Goal: Transaction & Acquisition: Book appointment/travel/reservation

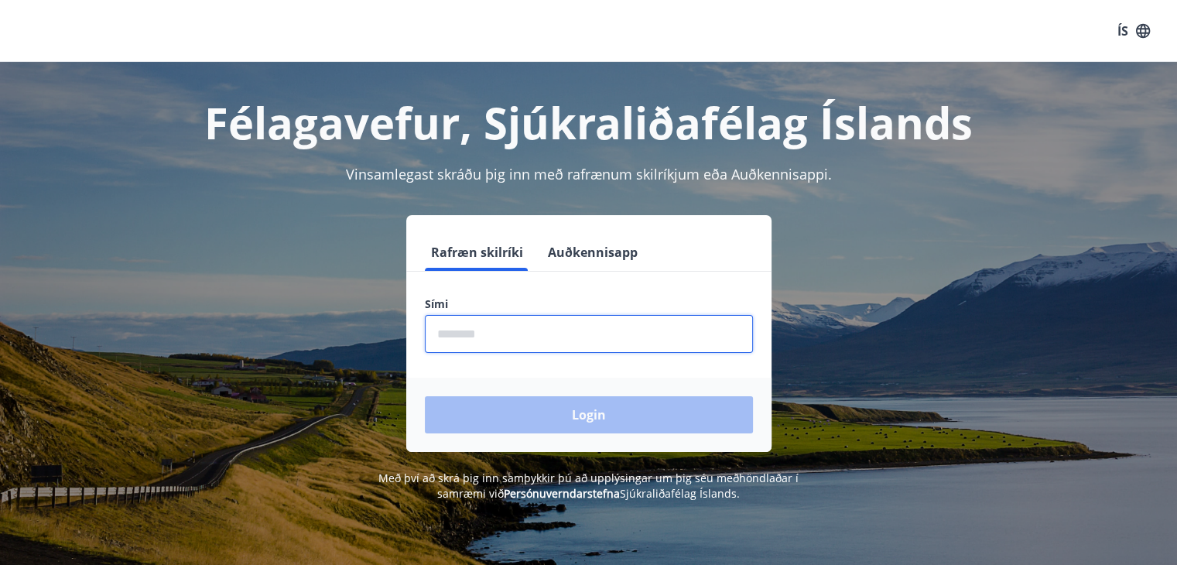
click at [454, 341] on input "phone" at bounding box center [589, 334] width 328 height 38
type input "********"
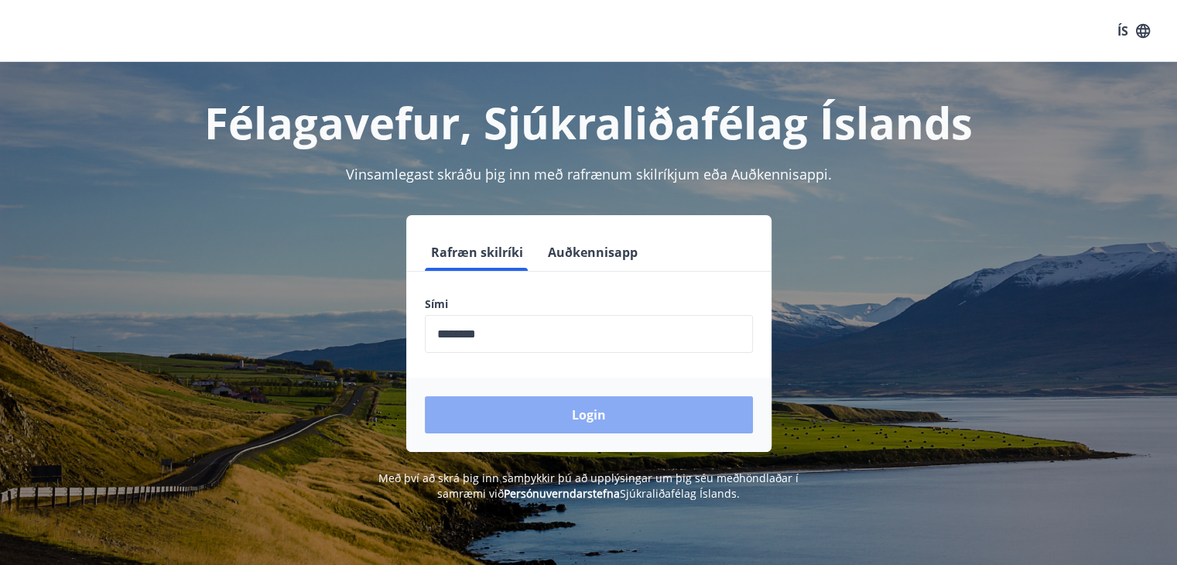
click at [540, 421] on button "Login" at bounding box center [589, 414] width 328 height 37
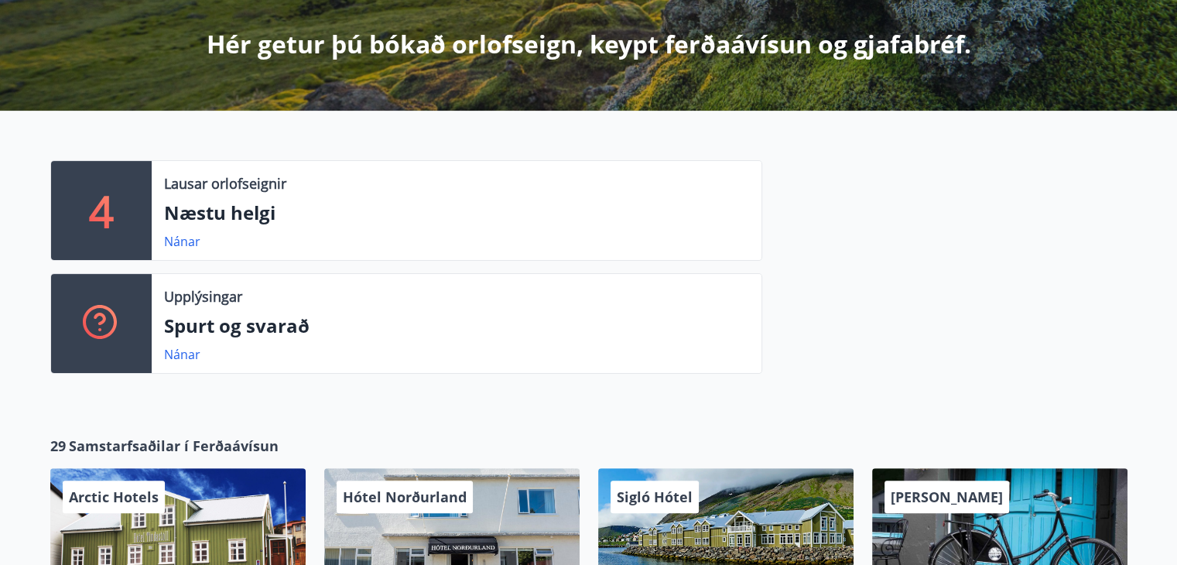
scroll to position [341, 0]
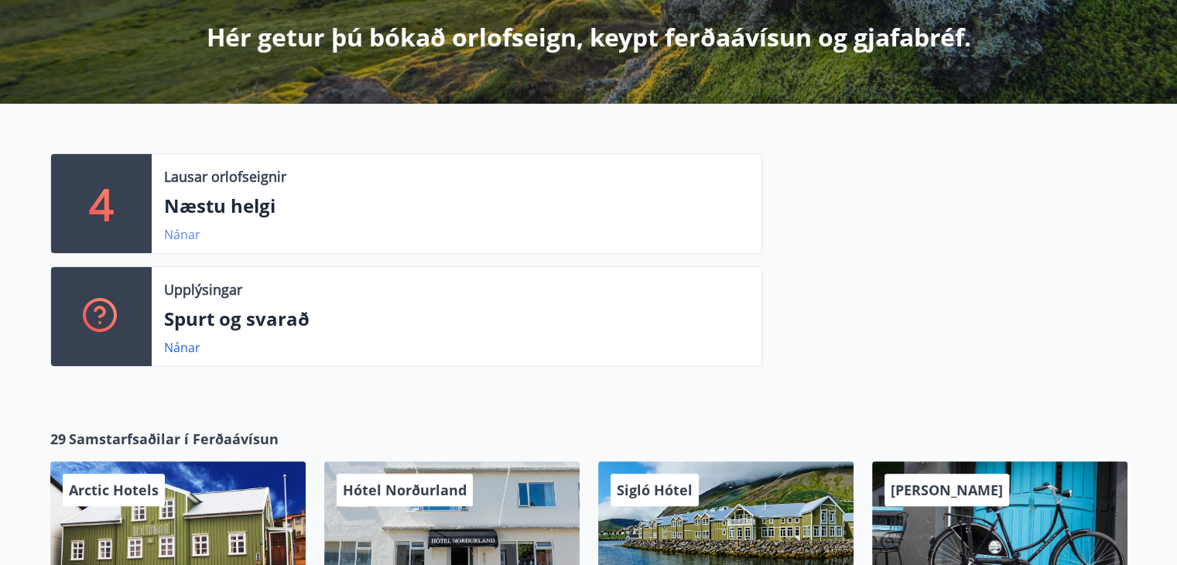
click at [180, 235] on link "Nánar" at bounding box center [182, 234] width 36 height 17
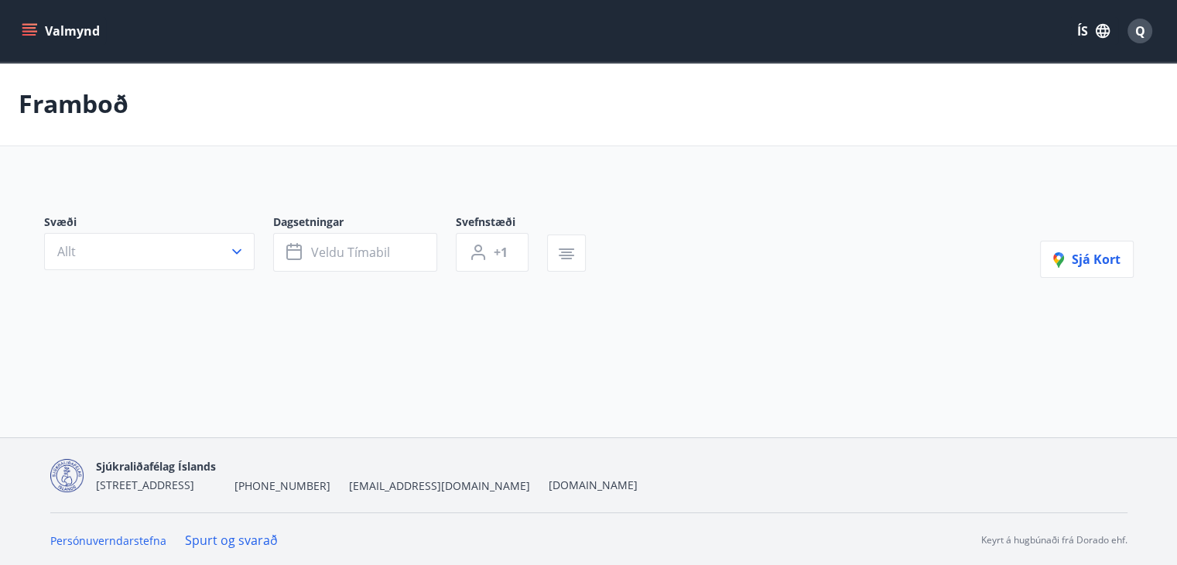
type input "*"
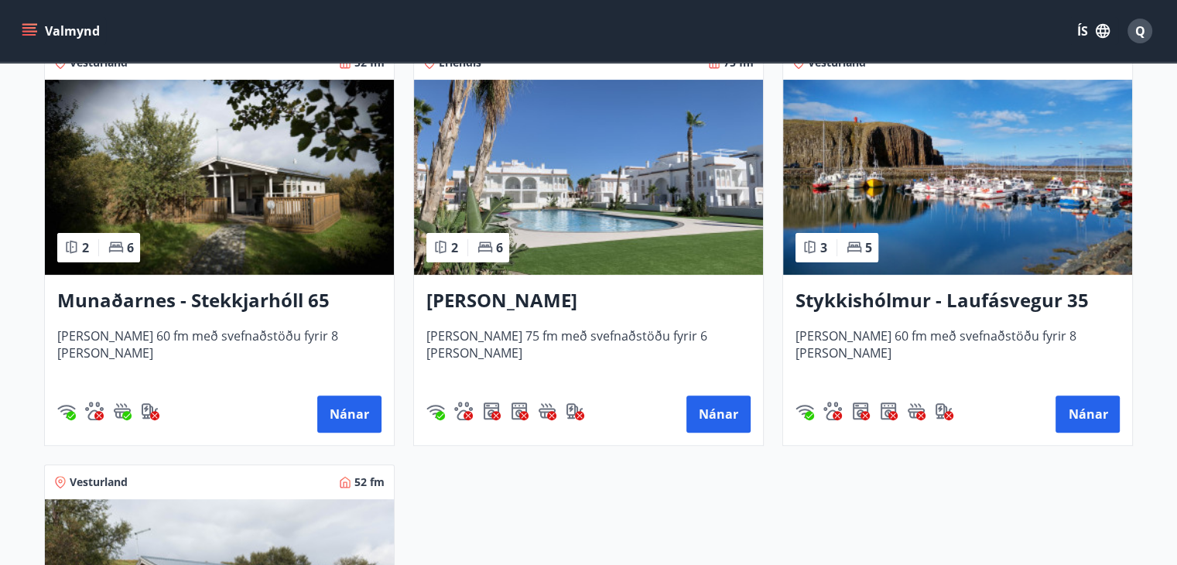
scroll to position [346, 0]
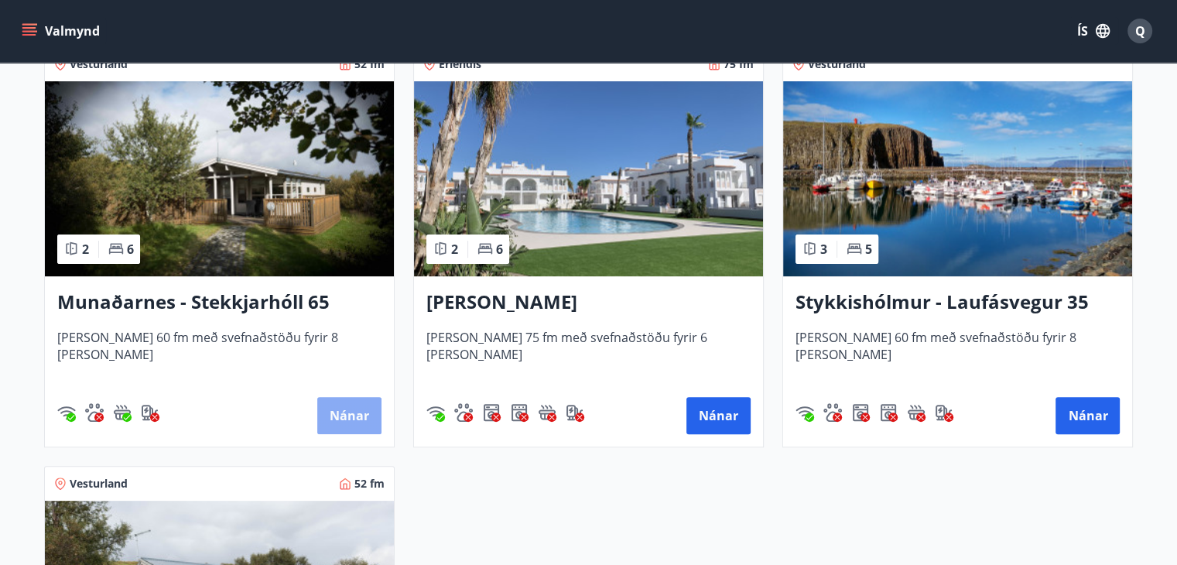
click at [341, 414] on button "Nánar" at bounding box center [349, 415] width 64 height 37
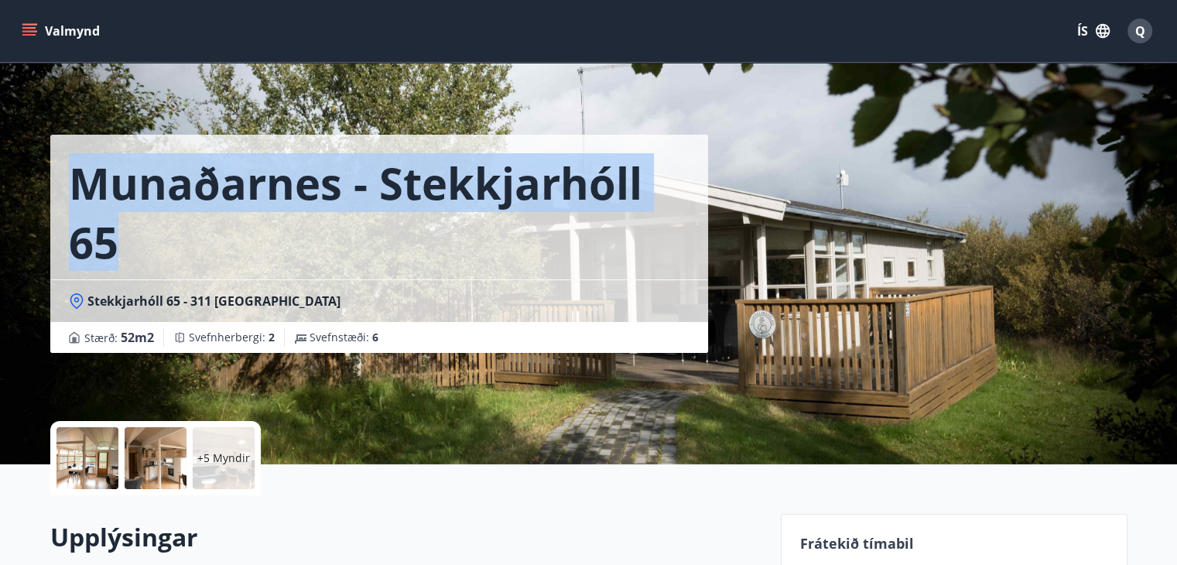
drag, startPoint x: 1174, startPoint y: 90, endPoint x: 1177, endPoint y: 190, distance: 99.9
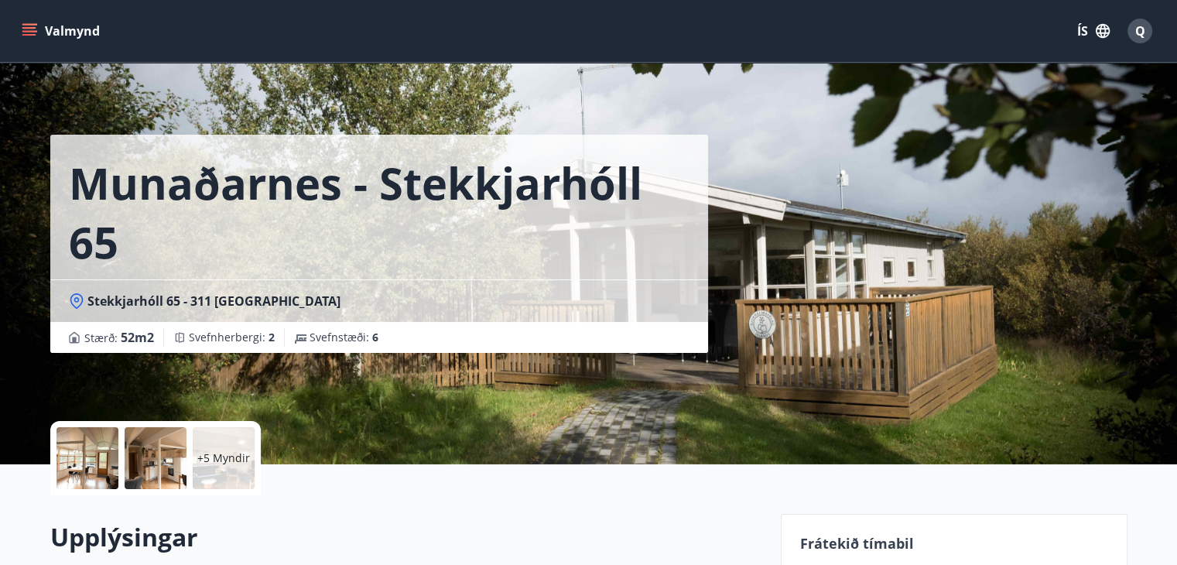
click at [1132, 184] on div "Munaðarnes - Stekkjarhóll 65 Stekkjarhóll 65 - 311 Borgarnes Stærð : 52 m2 Svef…" at bounding box center [589, 232] width 1115 height 464
click at [231, 462] on p "+5 Myndir" at bounding box center [223, 457] width 53 height 15
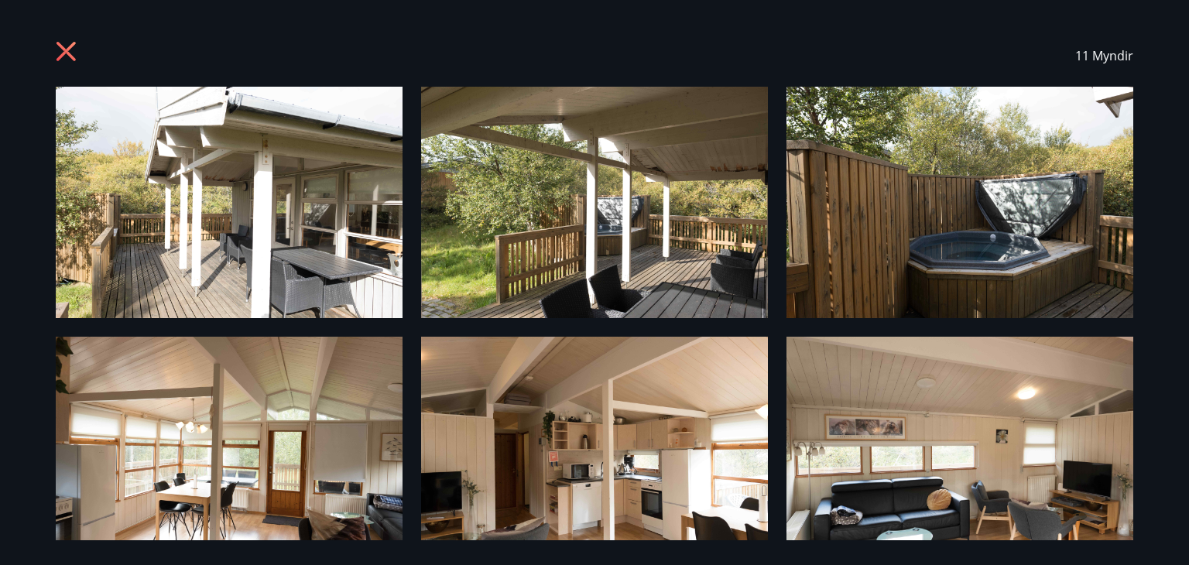
click at [211, 226] on img at bounding box center [229, 202] width 347 height 231
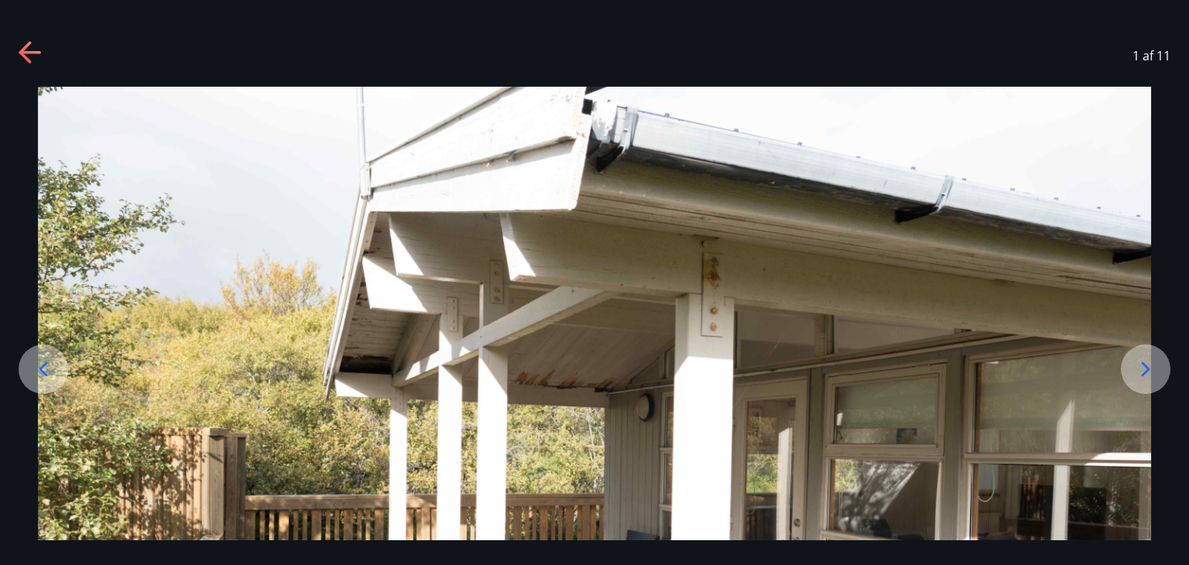
drag, startPoint x: 1025, startPoint y: 227, endPoint x: 1009, endPoint y: 292, distance: 66.8
click at [1009, 292] on img at bounding box center [594, 458] width 1113 height 742
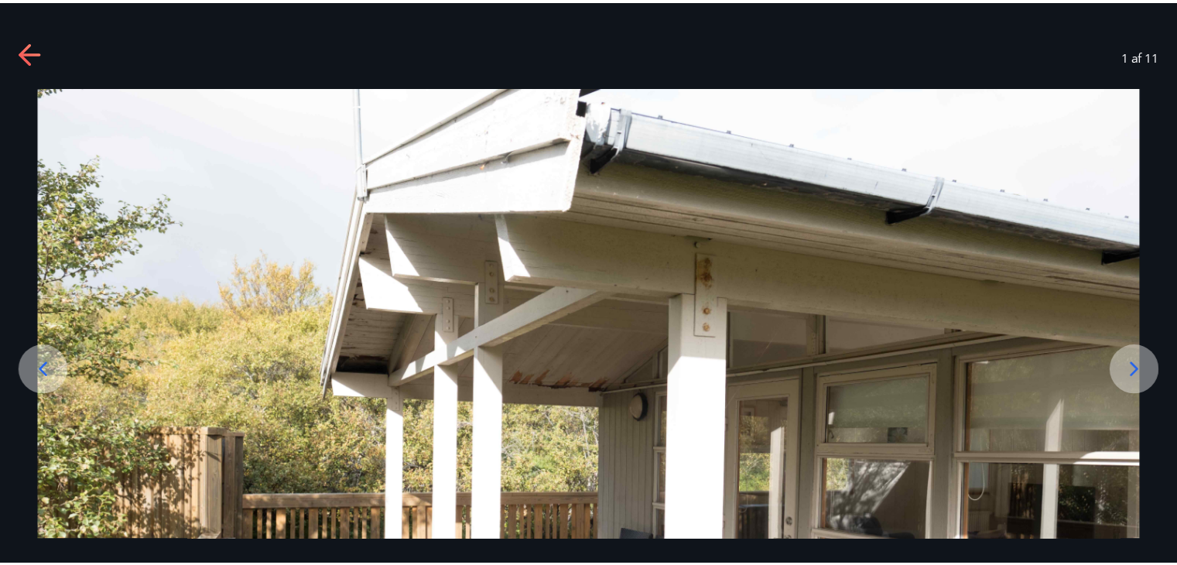
scroll to position [62, 0]
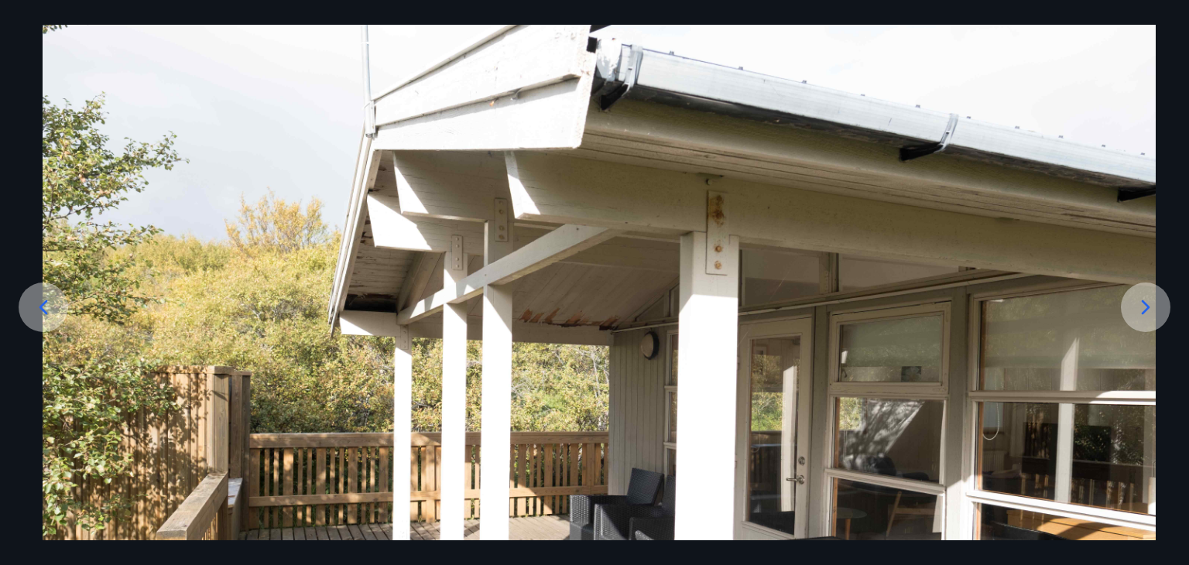
drag, startPoint x: 957, startPoint y: 300, endPoint x: 921, endPoint y: 411, distance: 116.3
click at [921, 411] on img at bounding box center [599, 396] width 1113 height 742
click at [1132, 317] on div at bounding box center [1146, 308] width 50 height 50
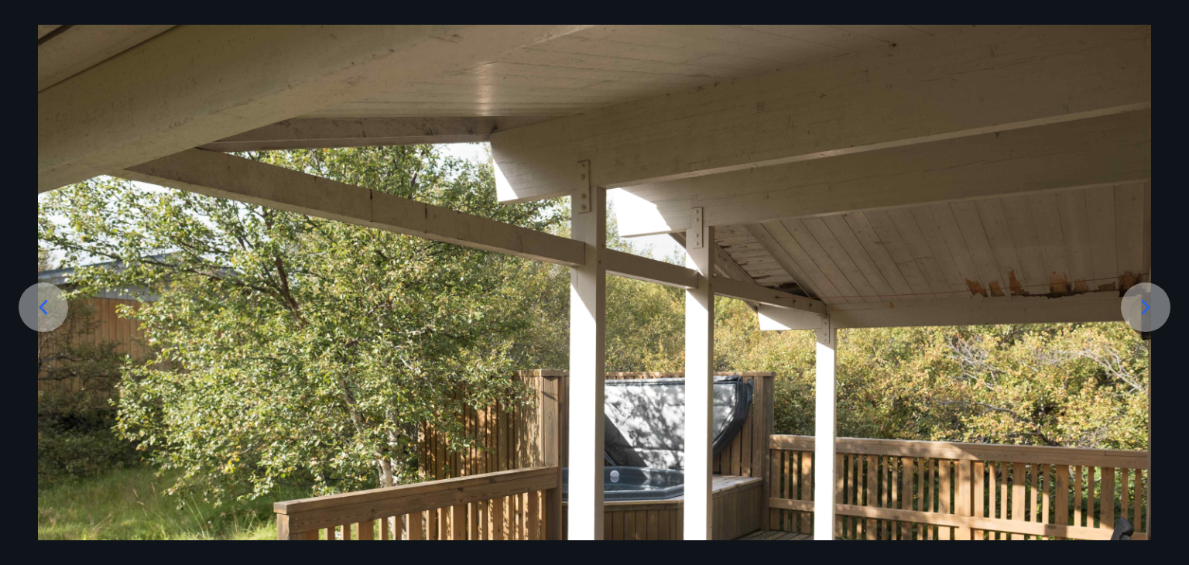
click at [1132, 317] on div at bounding box center [1146, 308] width 50 height 50
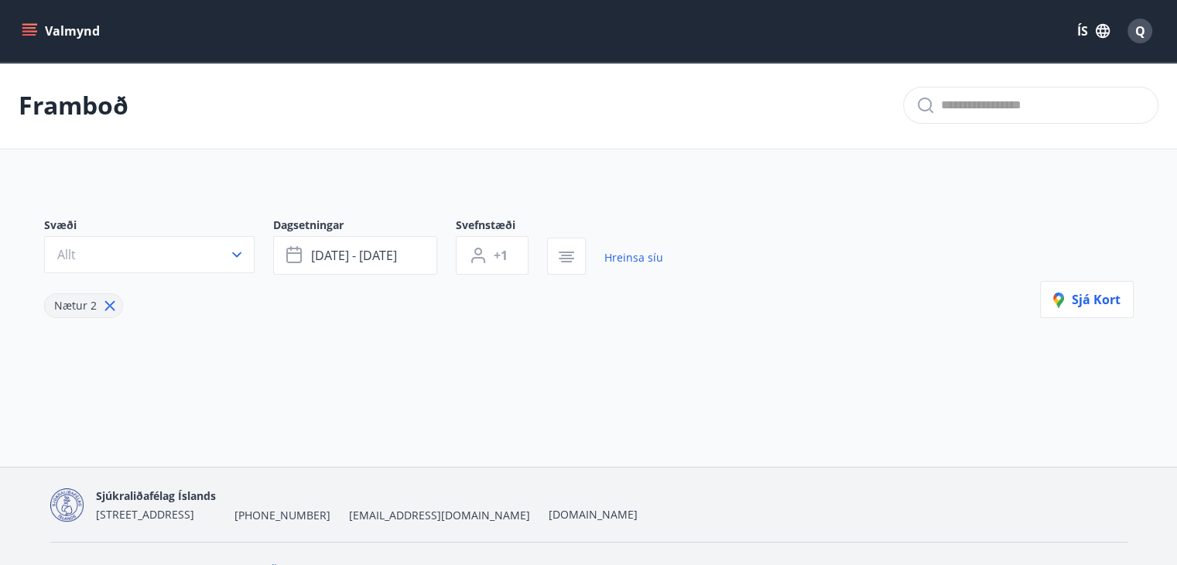
type input "*"
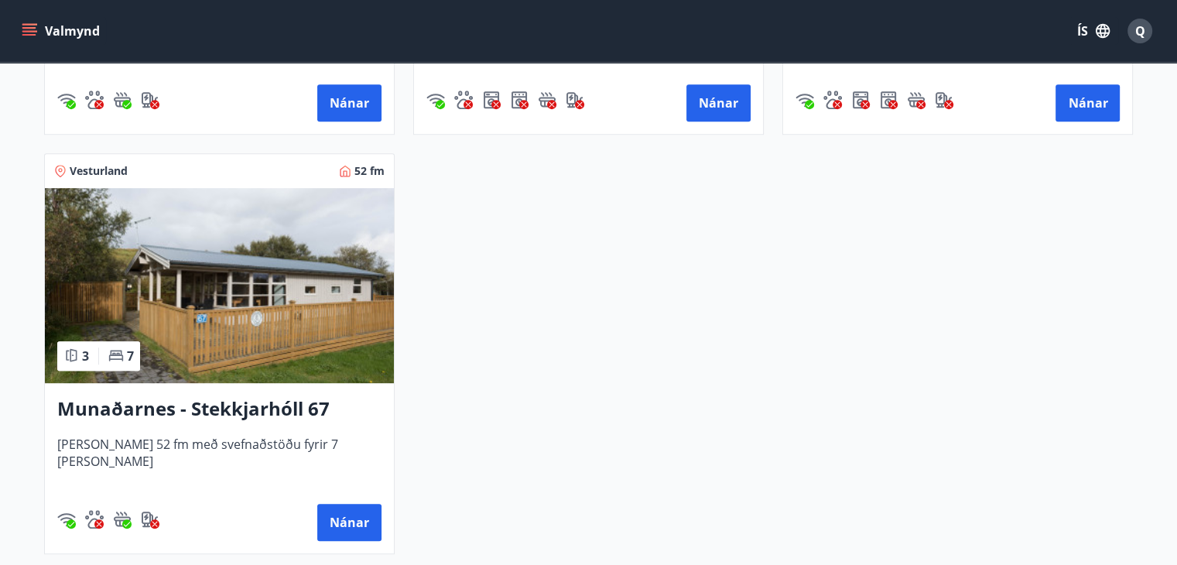
scroll to position [662, 0]
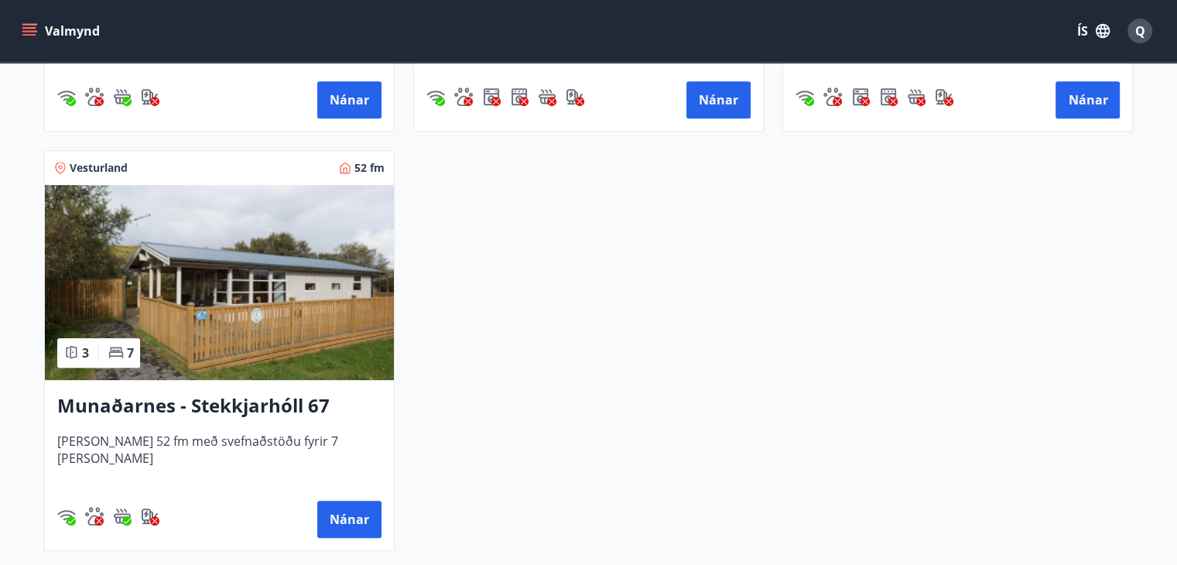
click at [245, 348] on img at bounding box center [219, 282] width 349 height 195
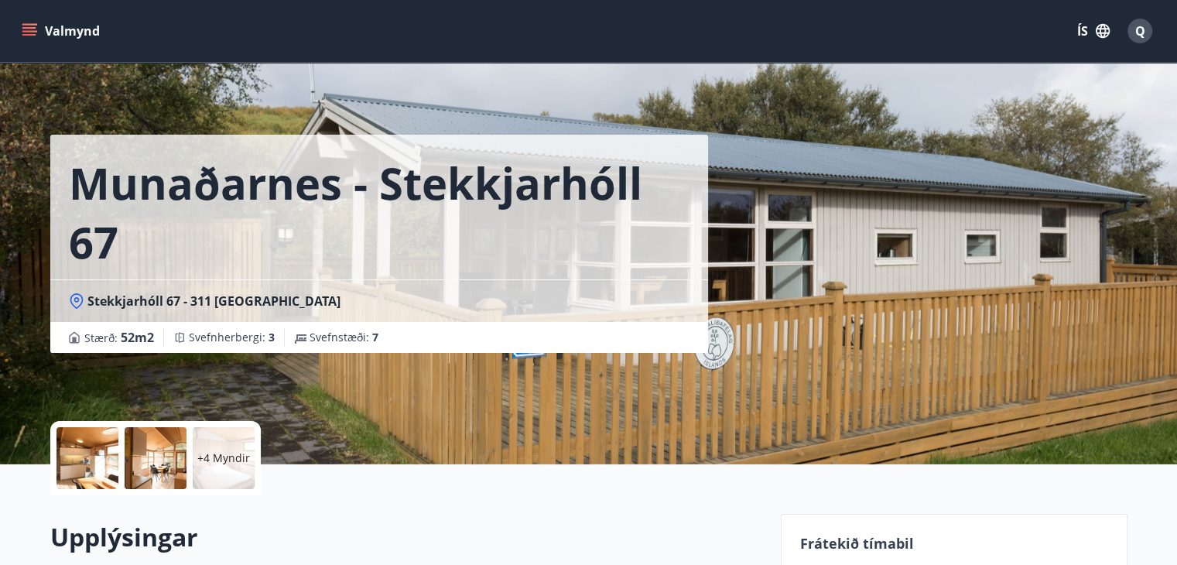
click at [213, 453] on p "+4 Myndir" at bounding box center [223, 457] width 53 height 15
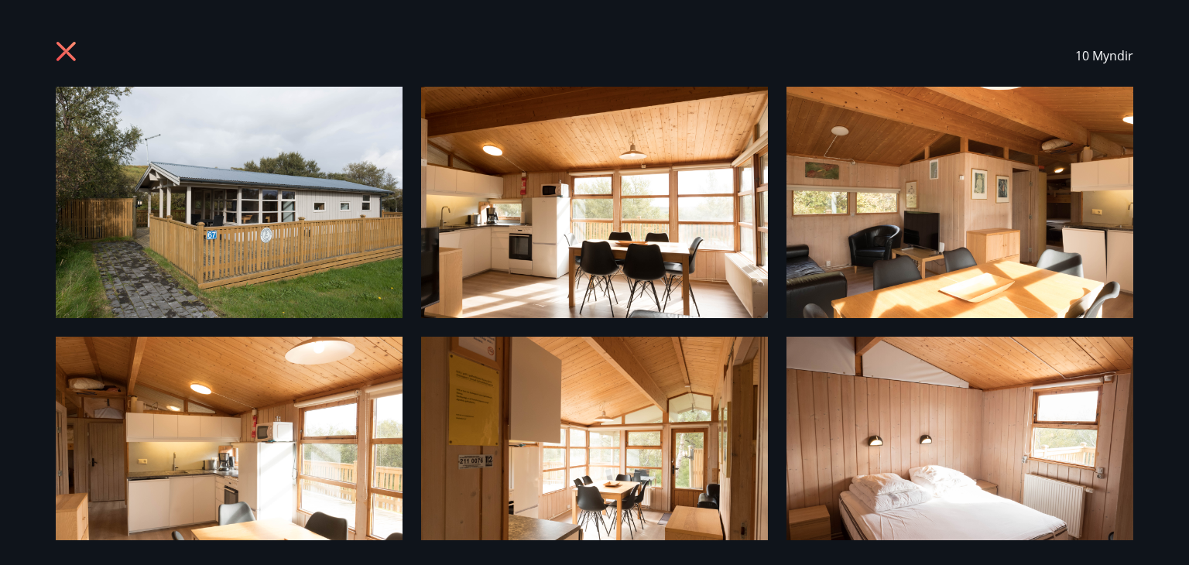
click at [246, 265] on img at bounding box center [229, 202] width 347 height 231
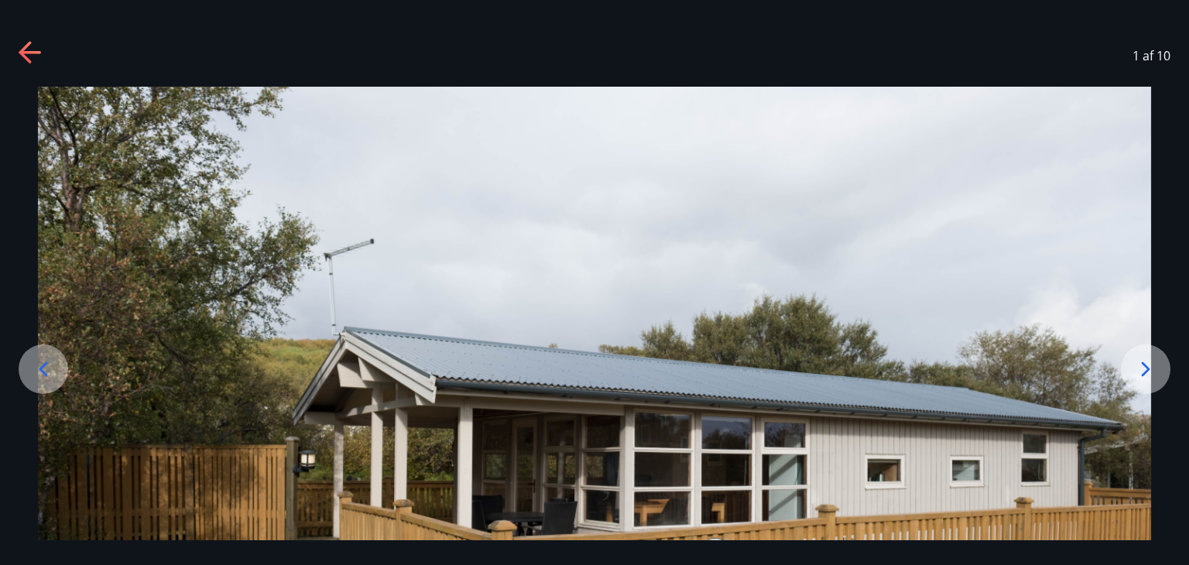
click at [1153, 363] on icon at bounding box center [1145, 369] width 25 height 25
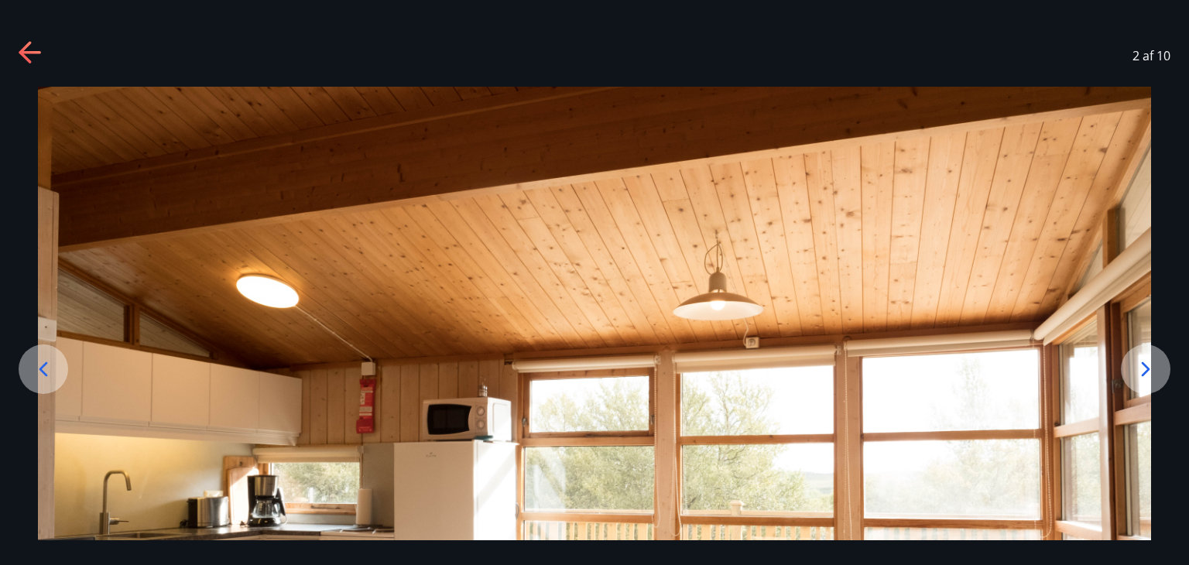
click at [1138, 374] on icon at bounding box center [1145, 369] width 25 height 25
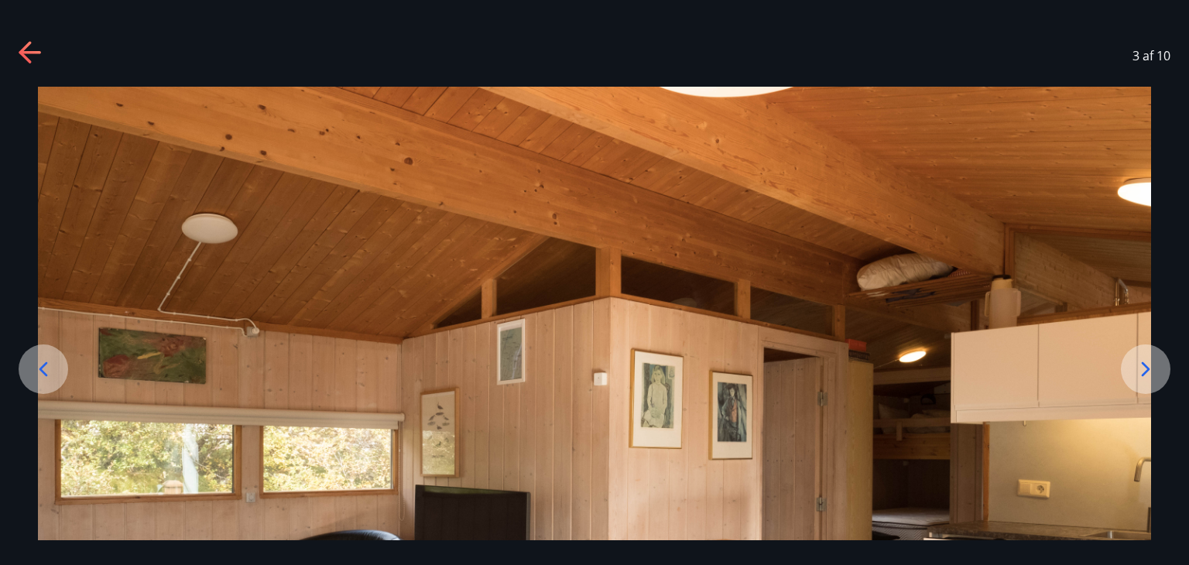
click at [1138, 374] on icon at bounding box center [1145, 369] width 25 height 25
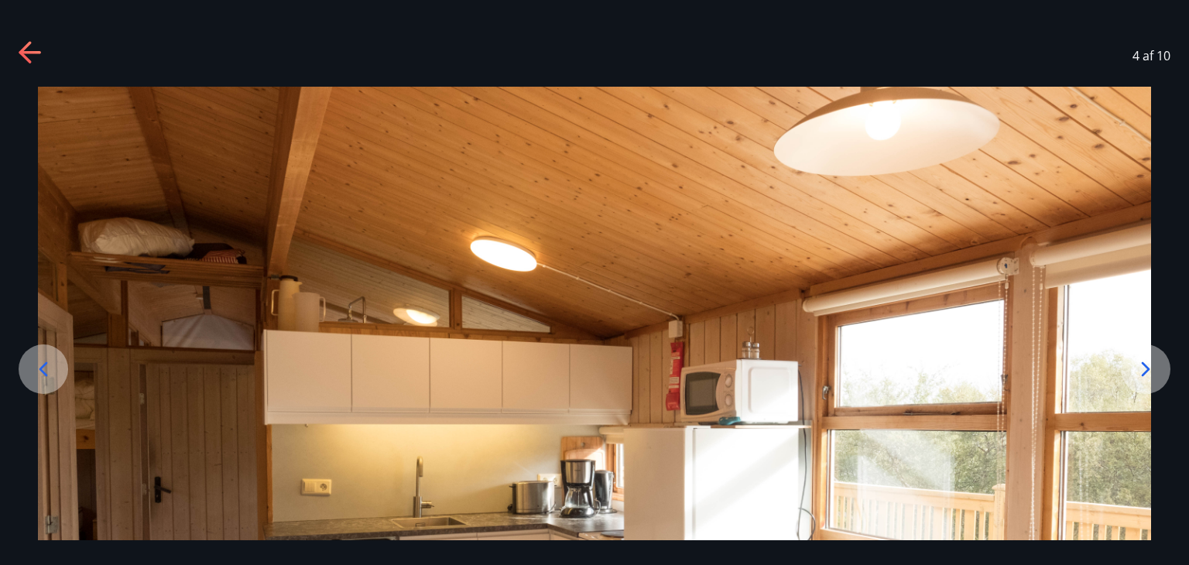
click at [1138, 374] on icon at bounding box center [1145, 369] width 25 height 25
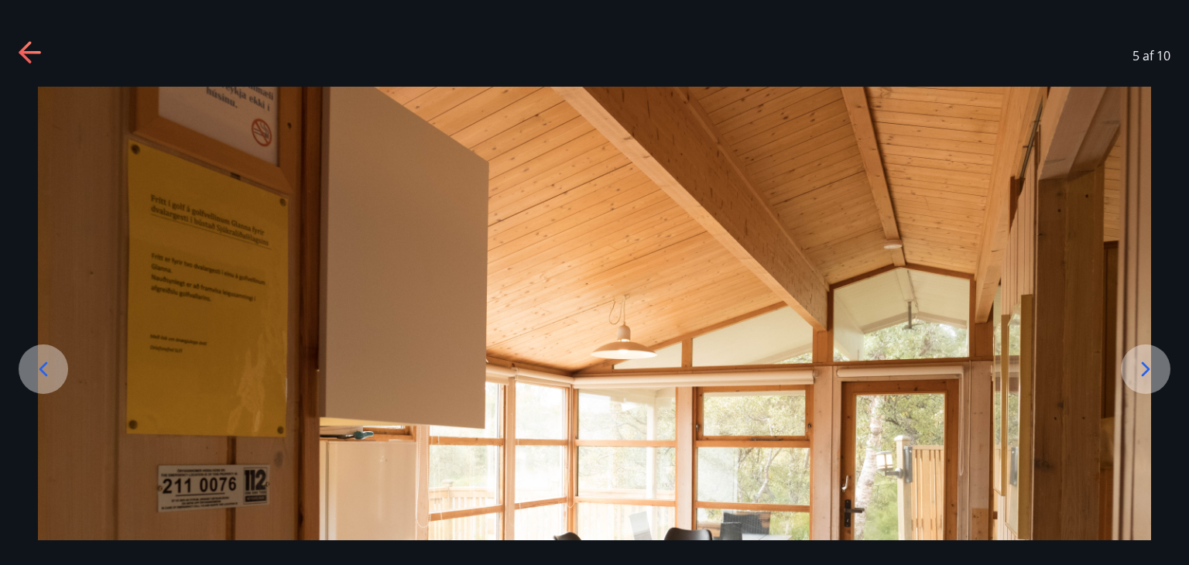
click at [31, 39] on div "5 af 10" at bounding box center [594, 56] width 1189 height 62
click at [25, 47] on icon at bounding box center [25, 52] width 12 height 22
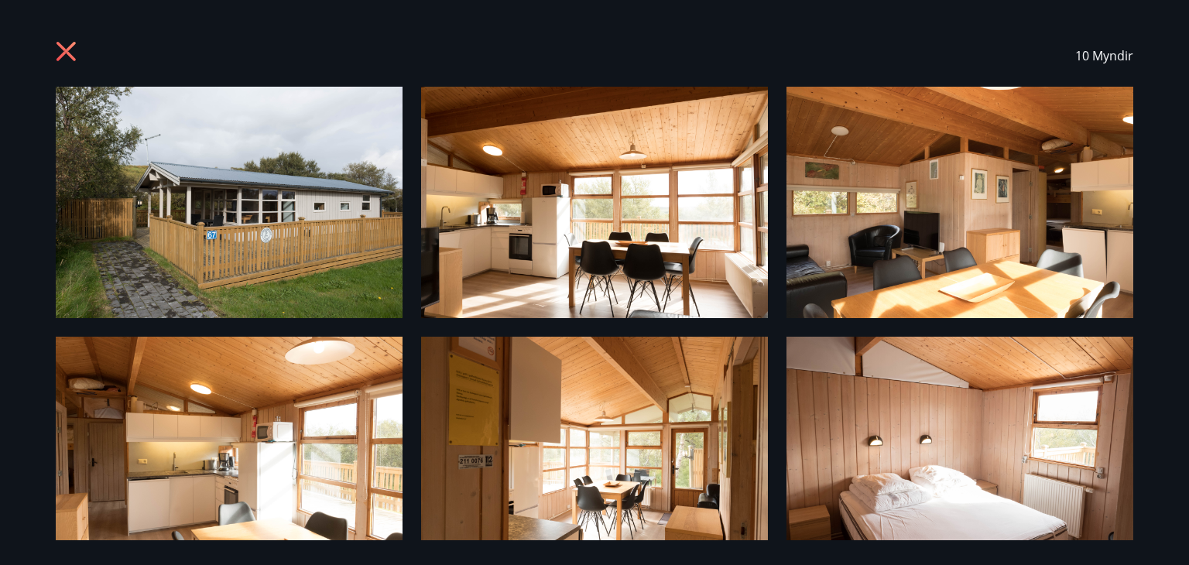
drag, startPoint x: 1158, startPoint y: 210, endPoint x: 1166, endPoint y: 310, distance: 101.0
click at [1166, 310] on div "10 Myndir" at bounding box center [594, 282] width 1189 height 565
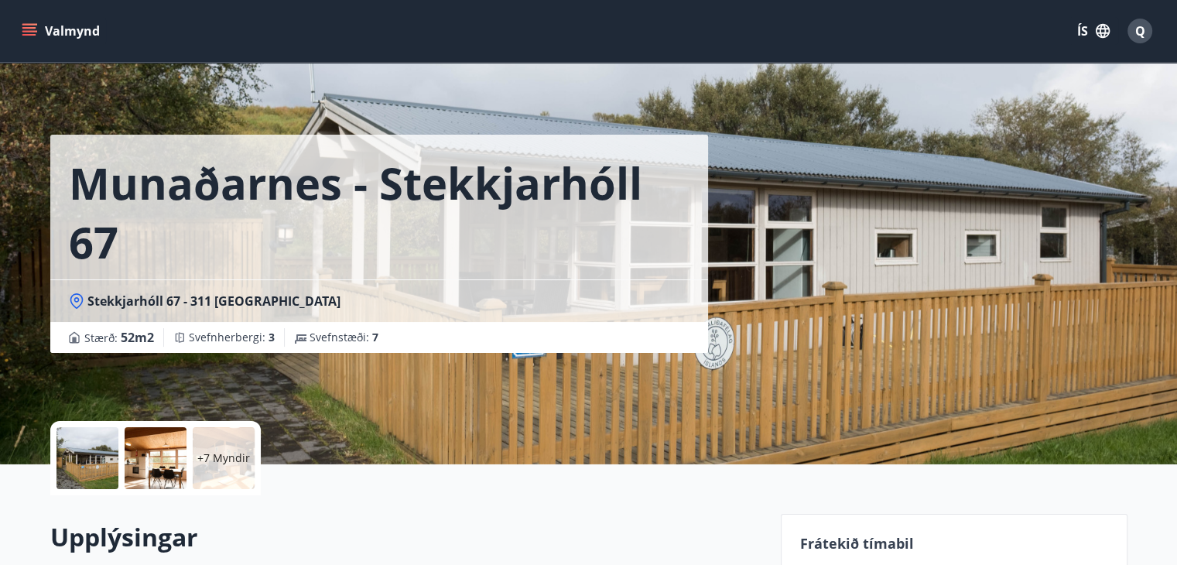
click at [224, 453] on p "+7 Myndir" at bounding box center [223, 457] width 53 height 15
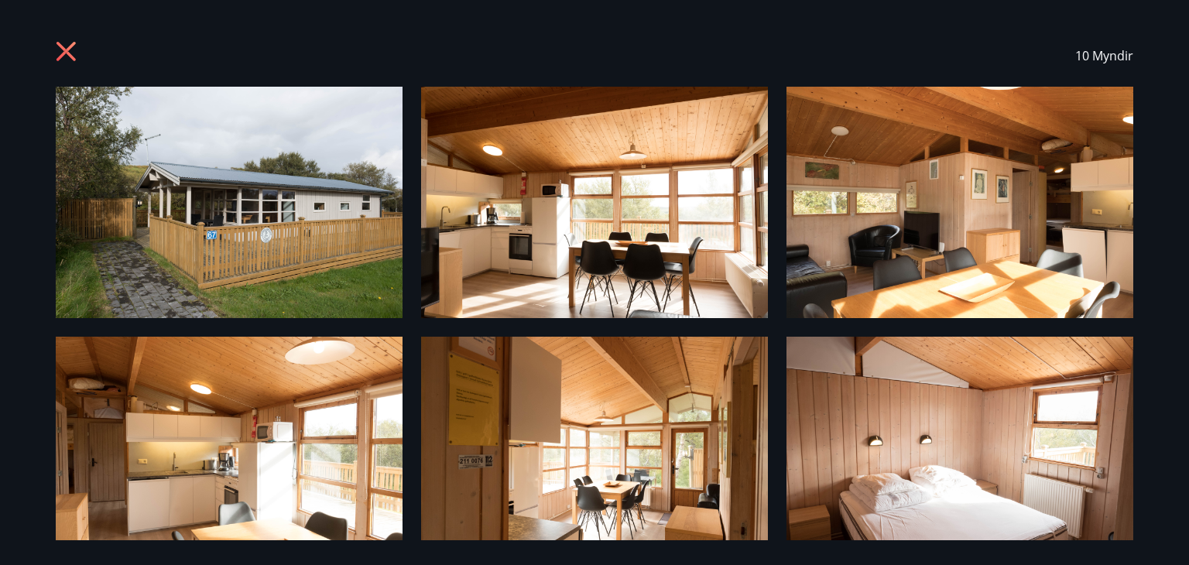
click at [65, 46] on icon at bounding box center [68, 53] width 25 height 25
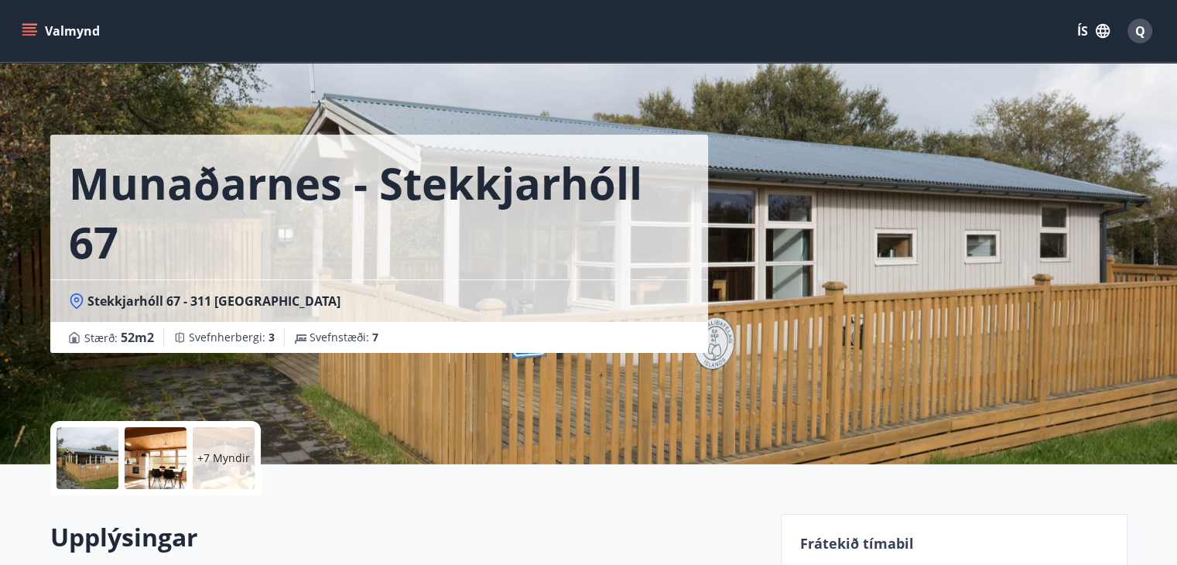
scroll to position [6, 0]
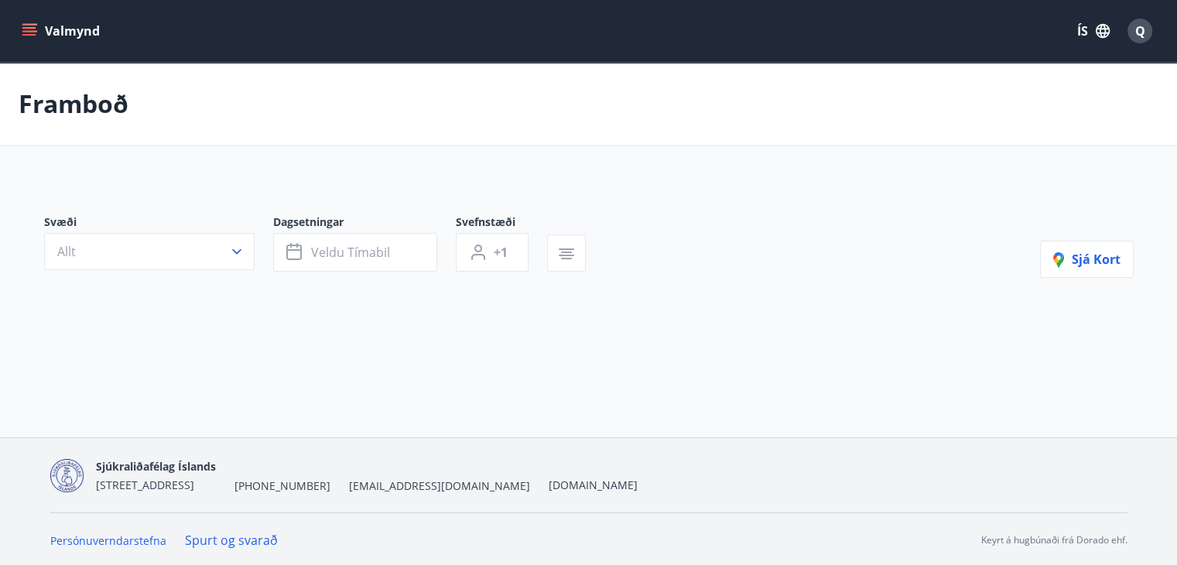
type input "*"
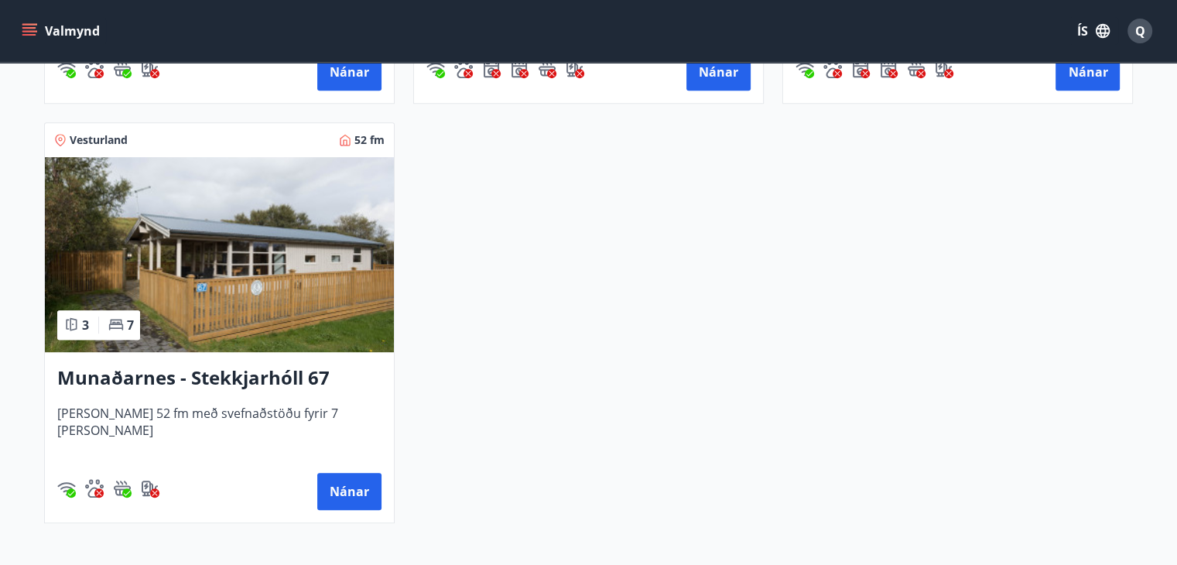
scroll to position [691, 0]
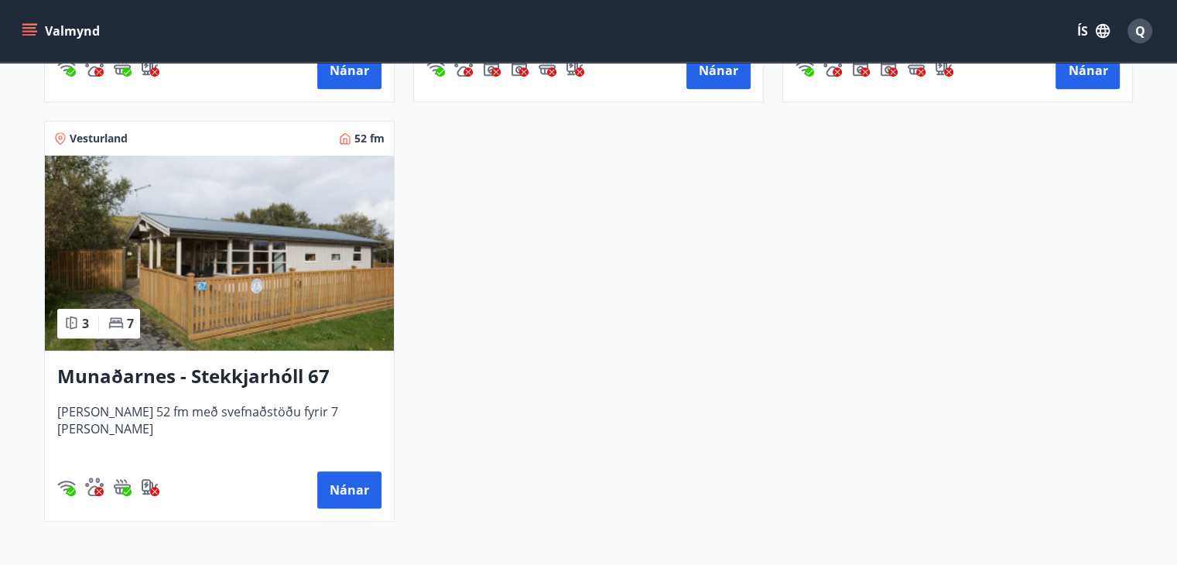
click at [295, 322] on img at bounding box center [219, 253] width 349 height 195
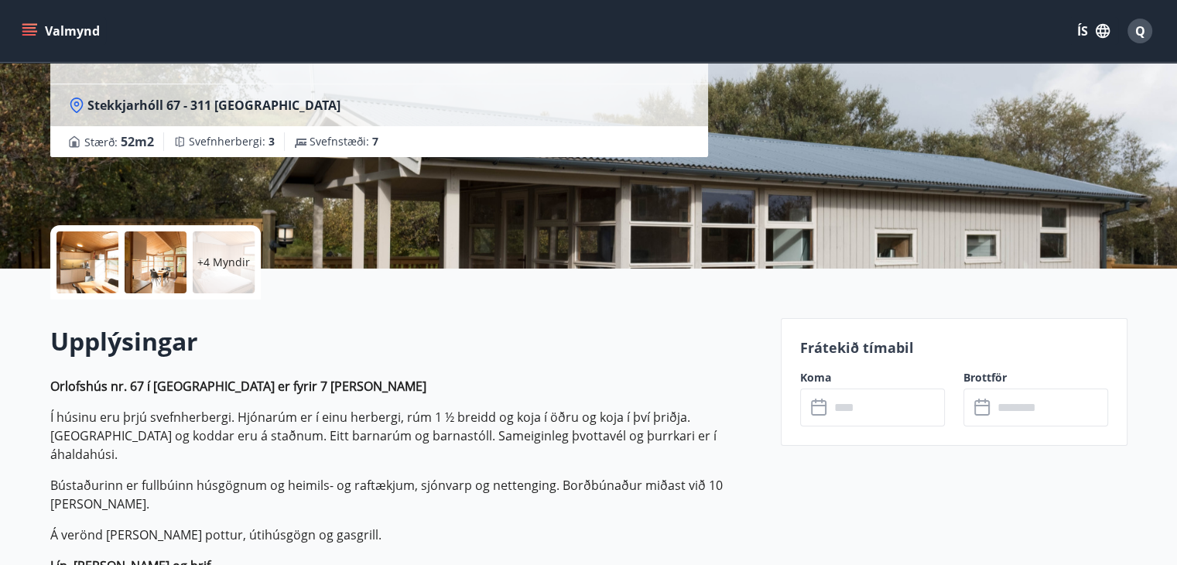
scroll to position [185, 0]
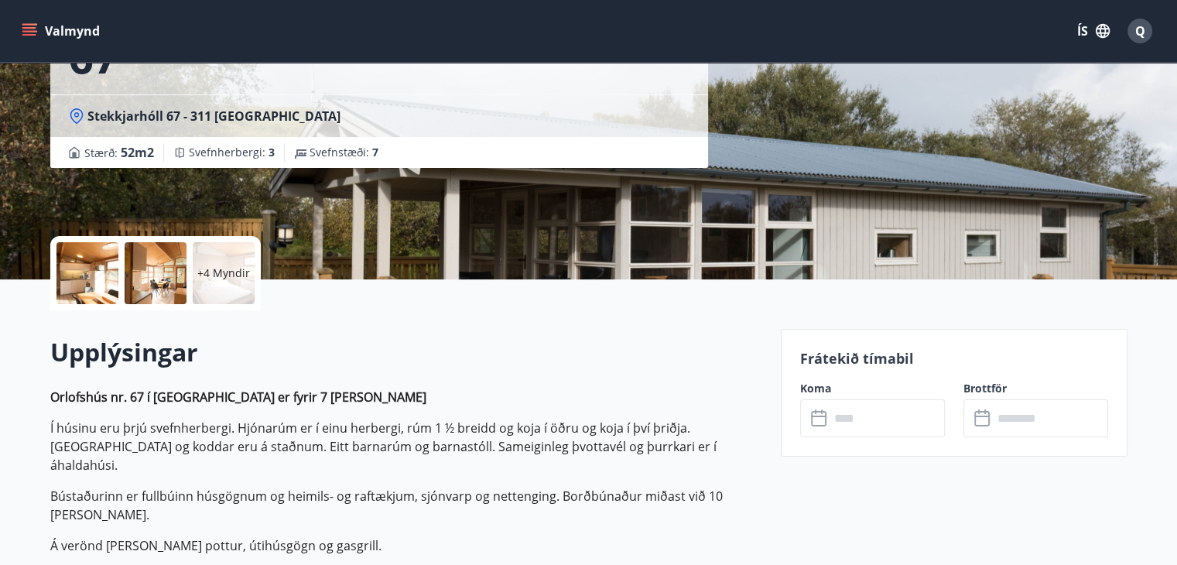
click at [882, 413] on input "text" at bounding box center [887, 418] width 115 height 38
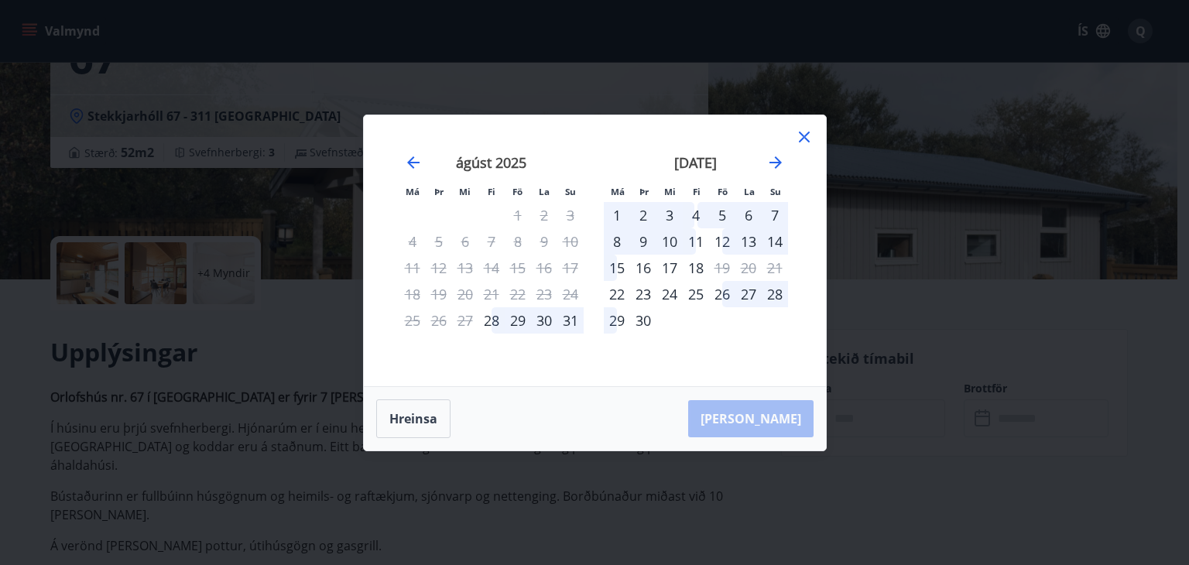
click at [514, 325] on div "29" at bounding box center [518, 320] width 26 height 26
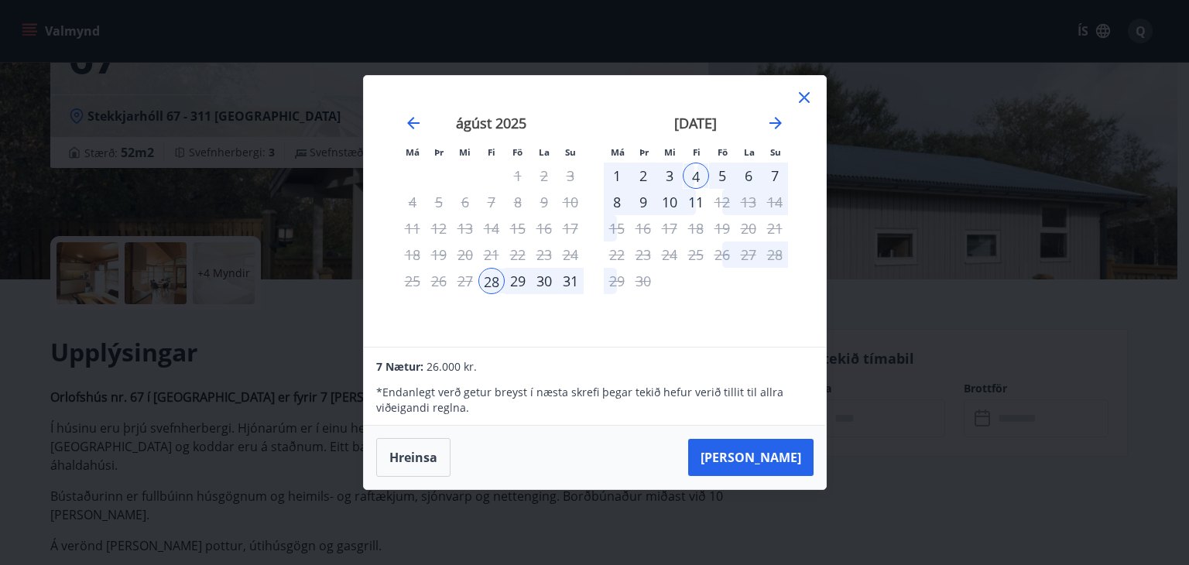
click at [663, 176] on div "3" at bounding box center [669, 176] width 26 height 26
click at [623, 175] on div "1" at bounding box center [617, 176] width 26 height 26
click at [798, 94] on icon at bounding box center [804, 97] width 19 height 19
